Goal: Check status: Check status

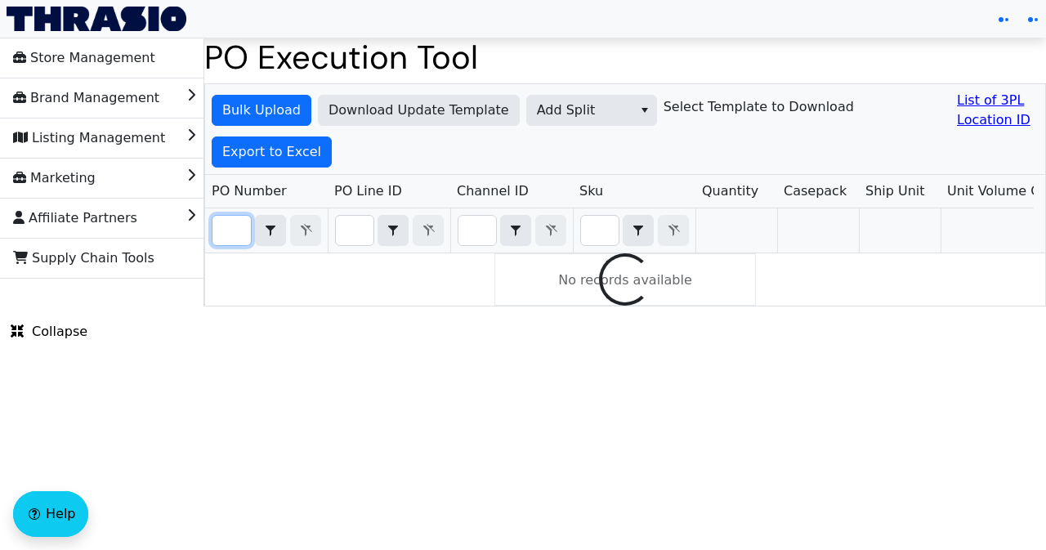
click at [233, 225] on input "Filter" at bounding box center [231, 230] width 38 height 29
paste input "PO66503"
type input "PO66503"
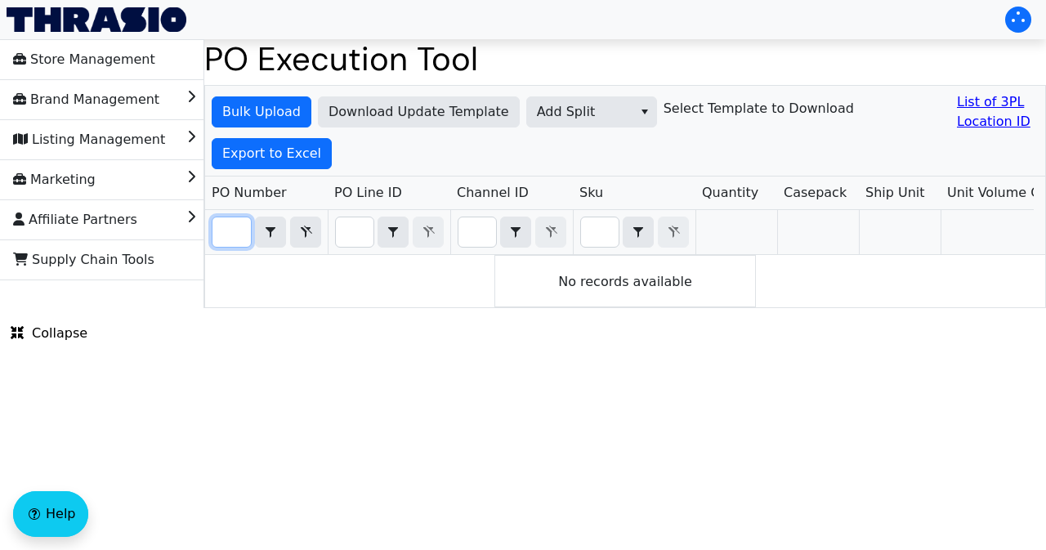
scroll to position [0, 0]
click at [998, 308] on html "Store Management Brand Management Listing Management Marketing Affiliate Partne…" at bounding box center [523, 154] width 1046 height 308
click at [974, 308] on html "Store Management Brand Management Listing Management Marketing Affiliate Partne…" at bounding box center [523, 154] width 1046 height 308
click at [222, 234] on input "PO66503" at bounding box center [231, 231] width 38 height 29
